Goal: Navigation & Orientation: Go to known website

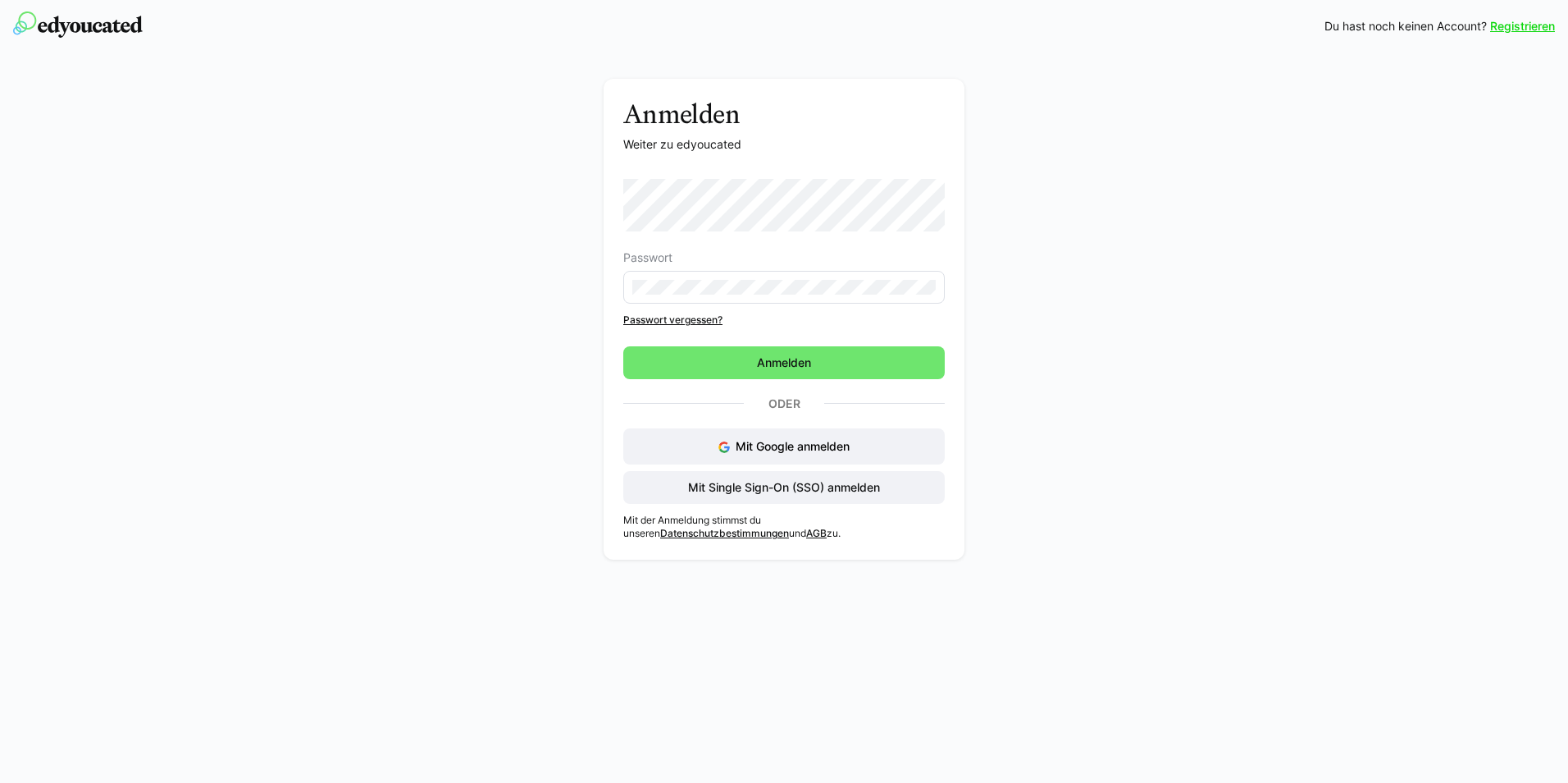
click at [699, 278] on eds-input at bounding box center [784, 287] width 322 height 33
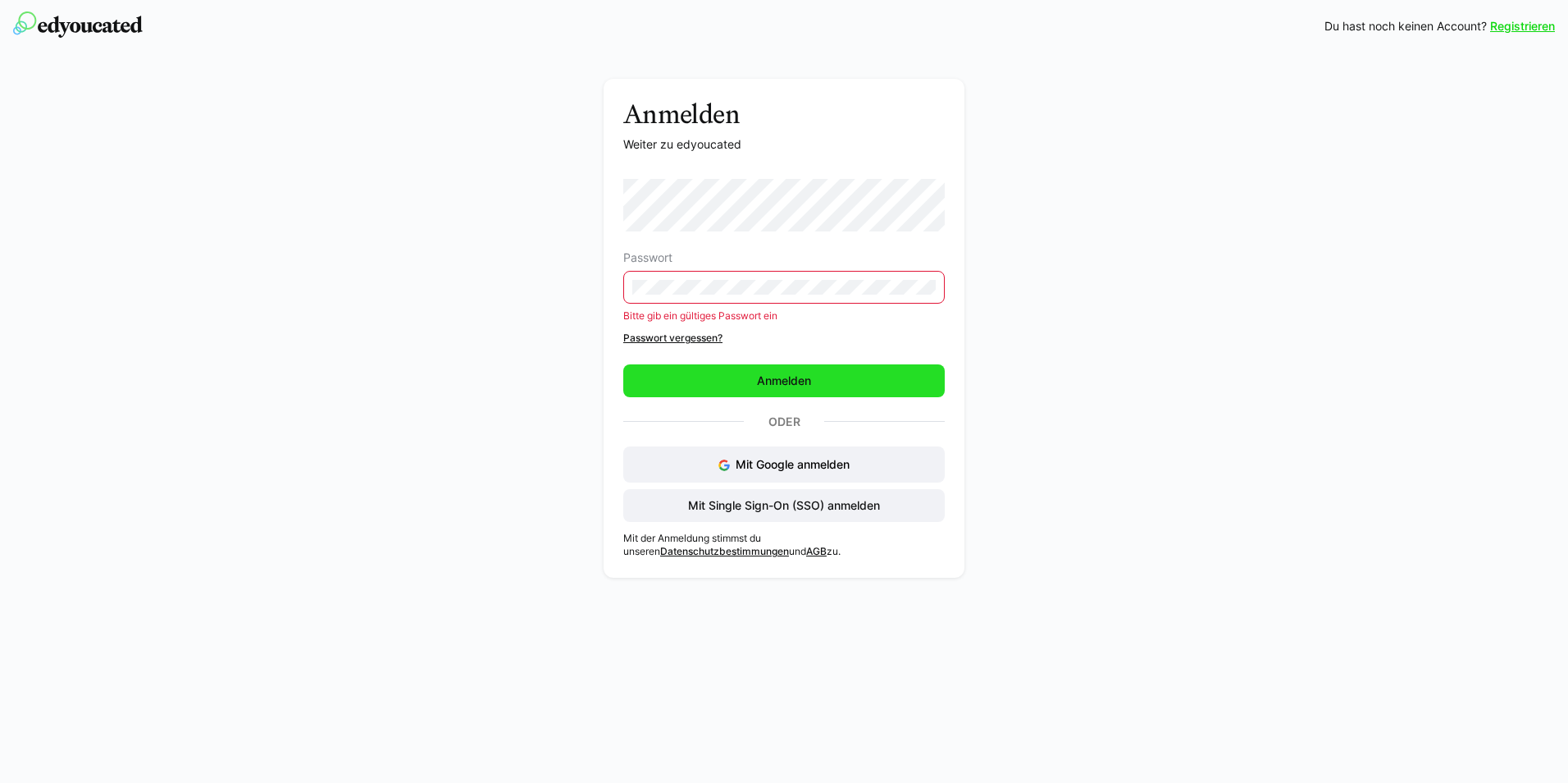
click at [876, 371] on span "Anmelden" at bounding box center [784, 380] width 322 height 33
